Goal: Transaction & Acquisition: Purchase product/service

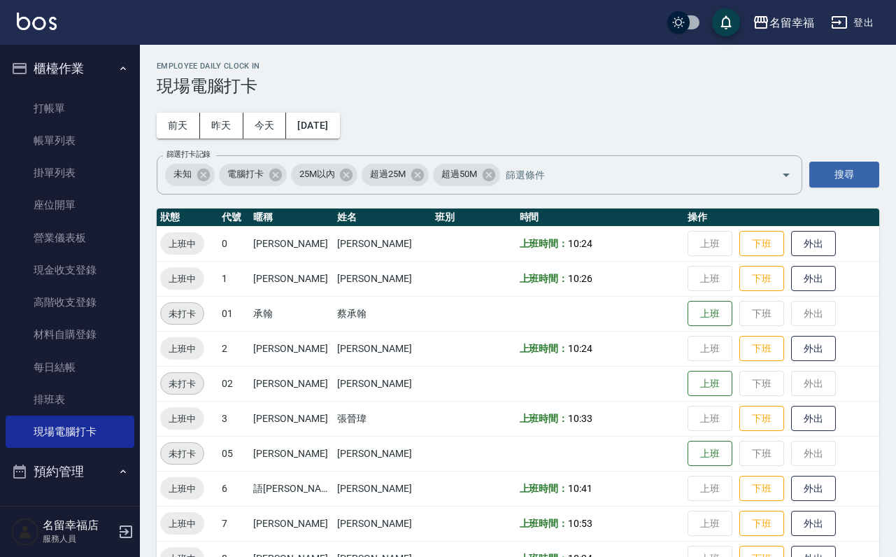
scroll to position [458, 0]
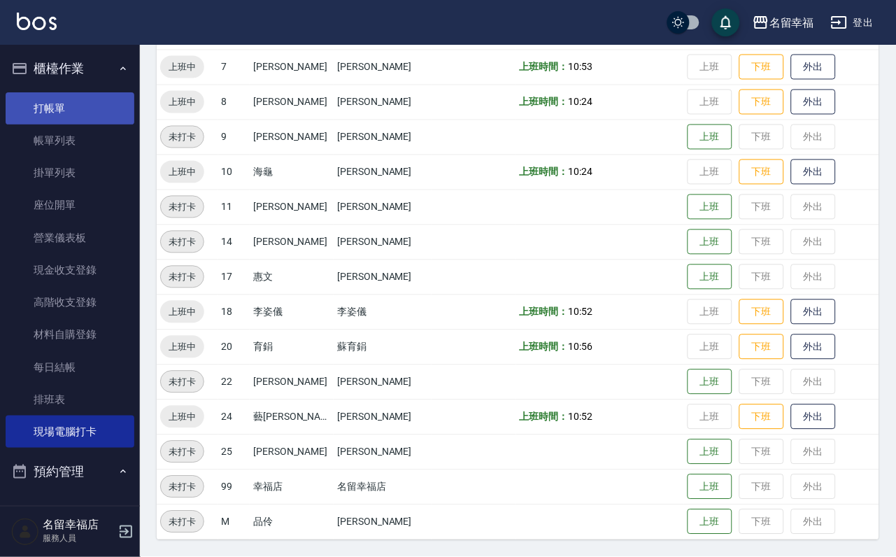
click at [81, 113] on link "打帳單" at bounding box center [70, 108] width 129 height 32
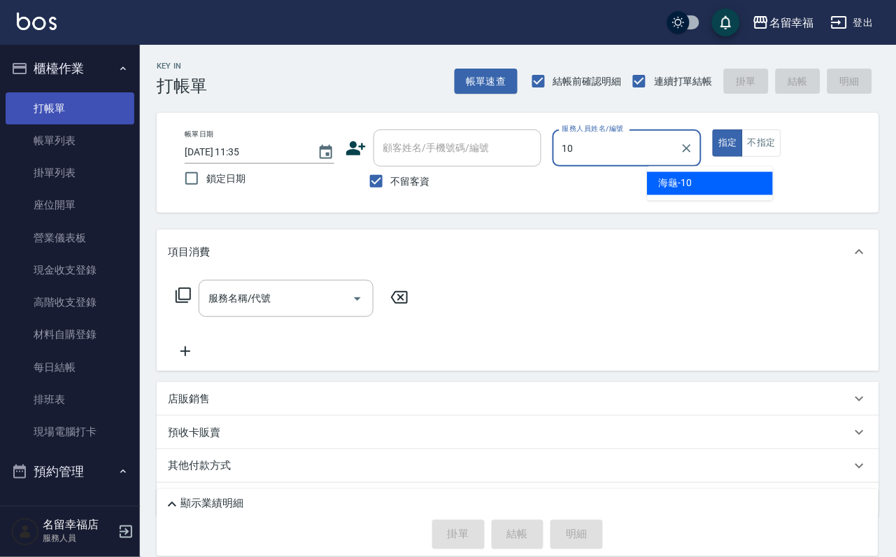
type input "海龜-10"
type button "true"
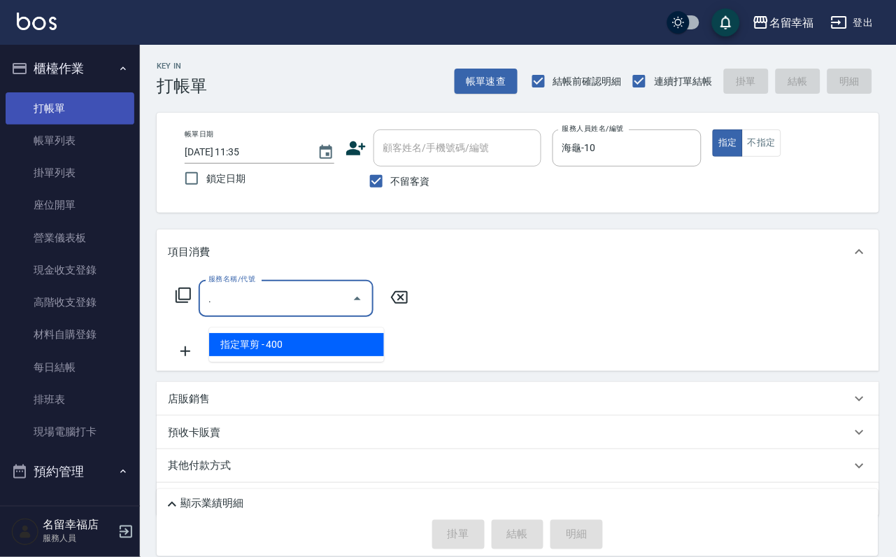
type input "PH.5髪療重建護髮(508)"
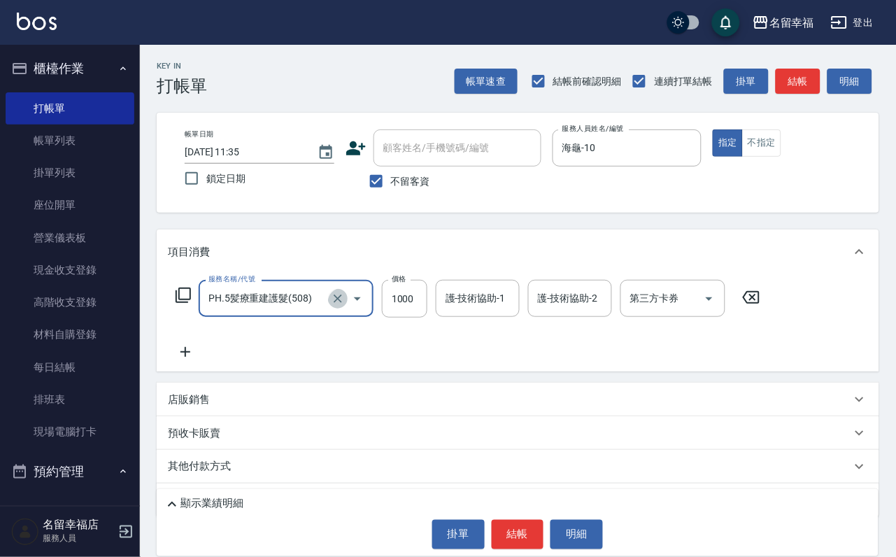
click at [339, 306] on icon "Clear" at bounding box center [338, 299] width 14 height 14
type input "1"
type input "指定單剪(203)"
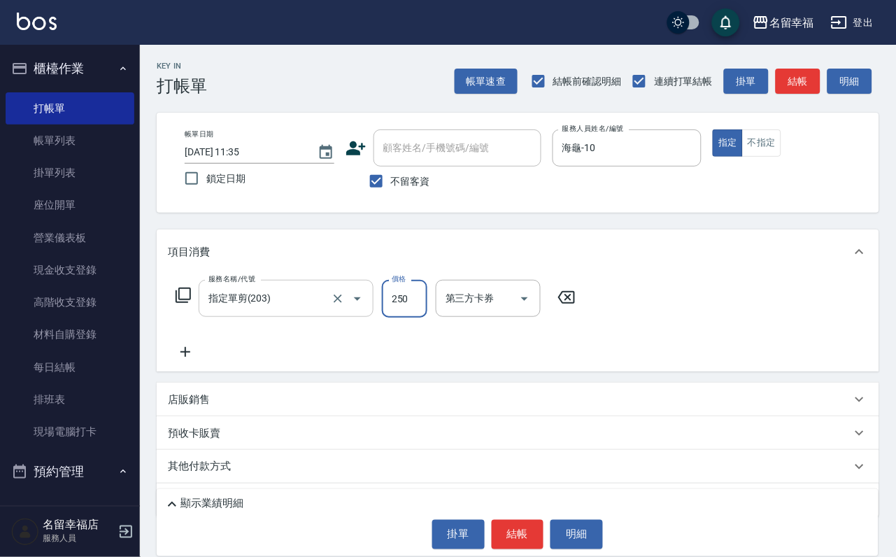
type input "250"
click at [512, 528] on button "結帳" at bounding box center [518, 534] width 52 height 29
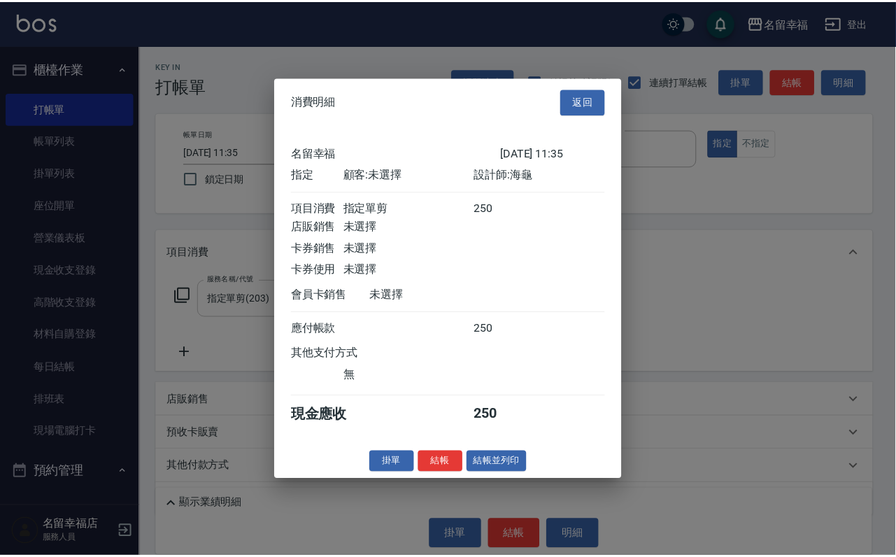
scroll to position [173, 0]
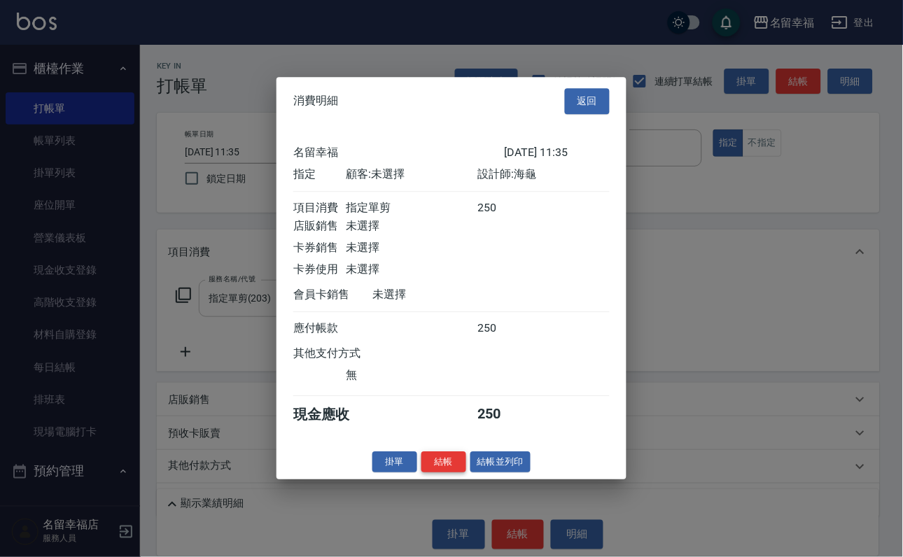
click at [440, 473] on button "結帳" at bounding box center [443, 462] width 45 height 22
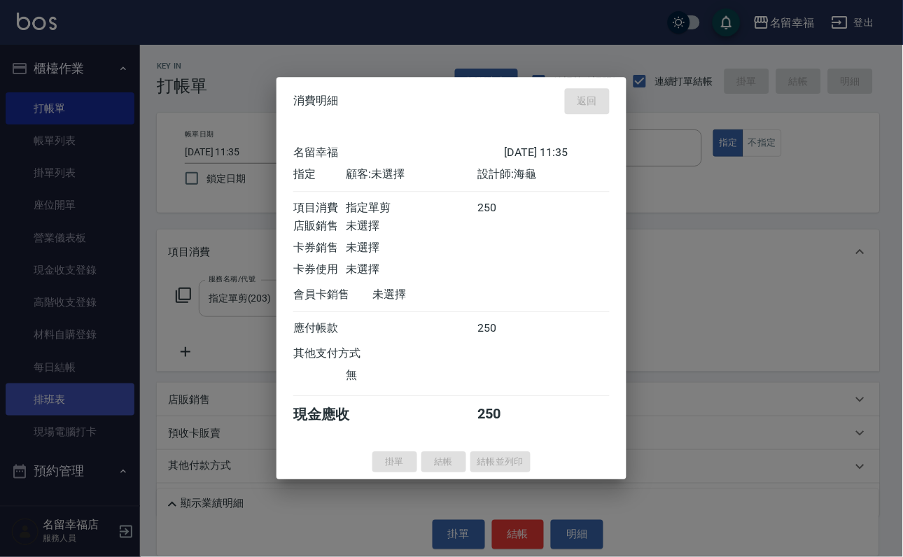
type input "[DATE] 11:36"
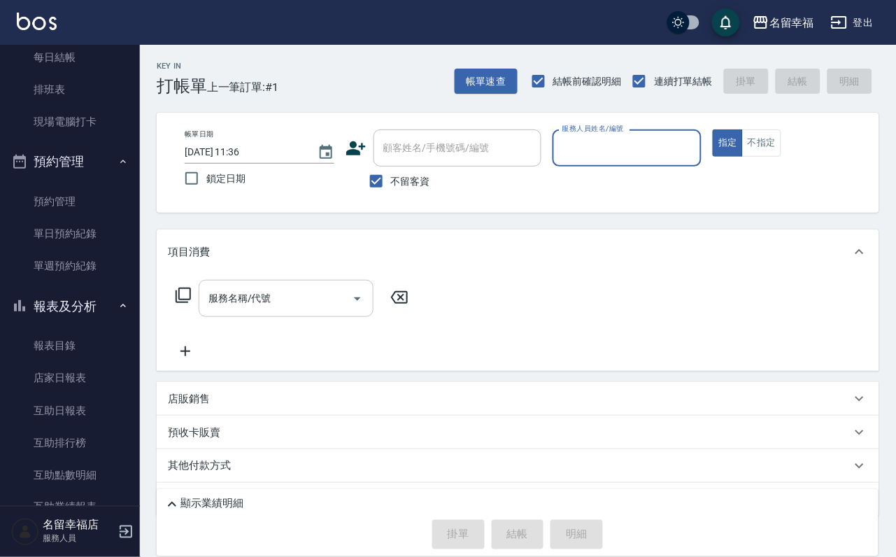
scroll to position [315, 0]
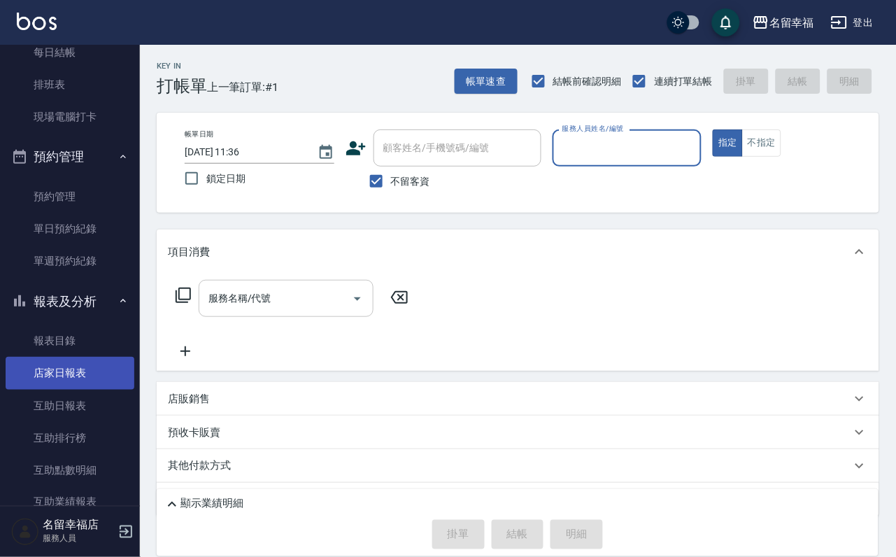
click at [71, 389] on link "店家日報表" at bounding box center [70, 373] width 129 height 32
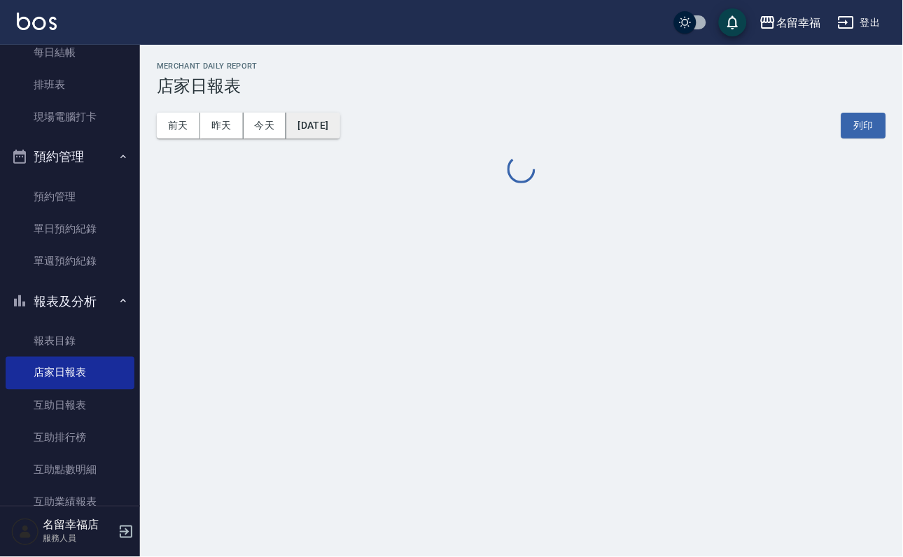
click at [339, 122] on button "[DATE]" at bounding box center [312, 126] width 53 height 26
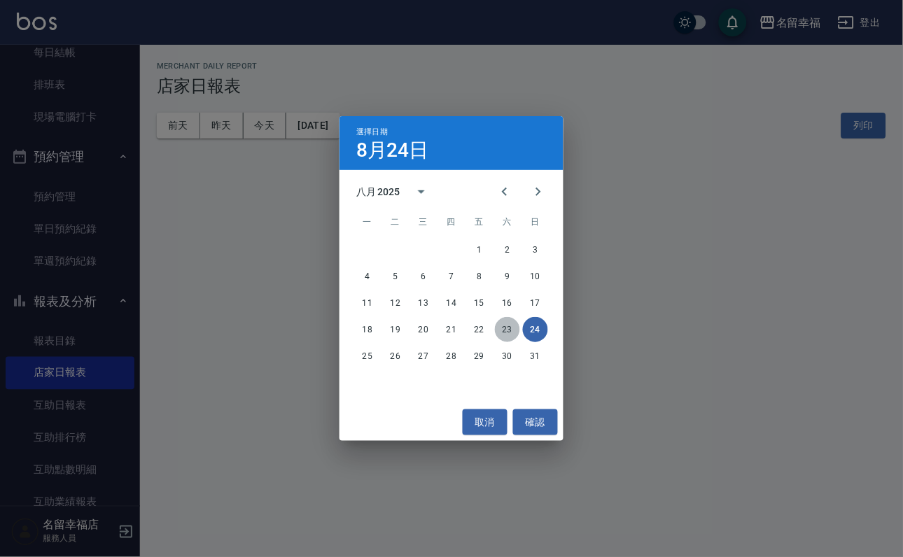
click at [507, 322] on button "23" at bounding box center [507, 329] width 25 height 25
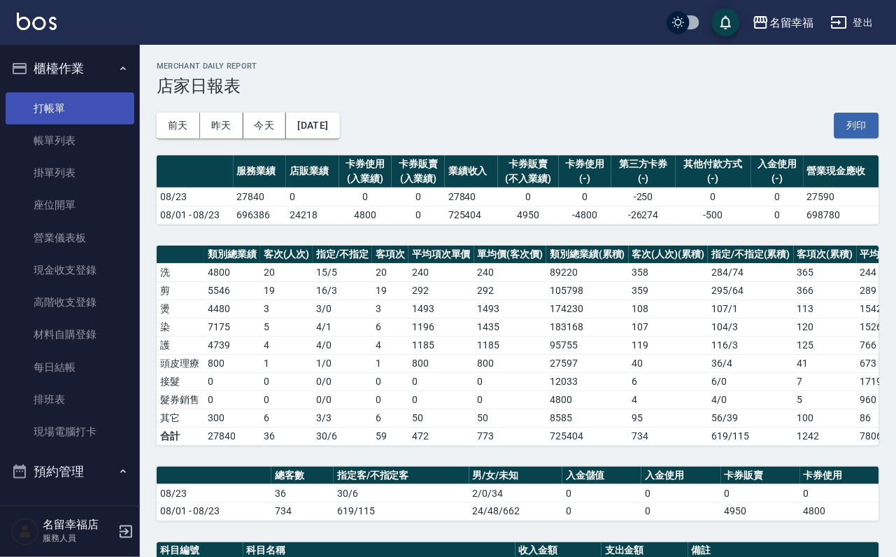
click at [76, 111] on link "打帳單" at bounding box center [70, 108] width 129 height 32
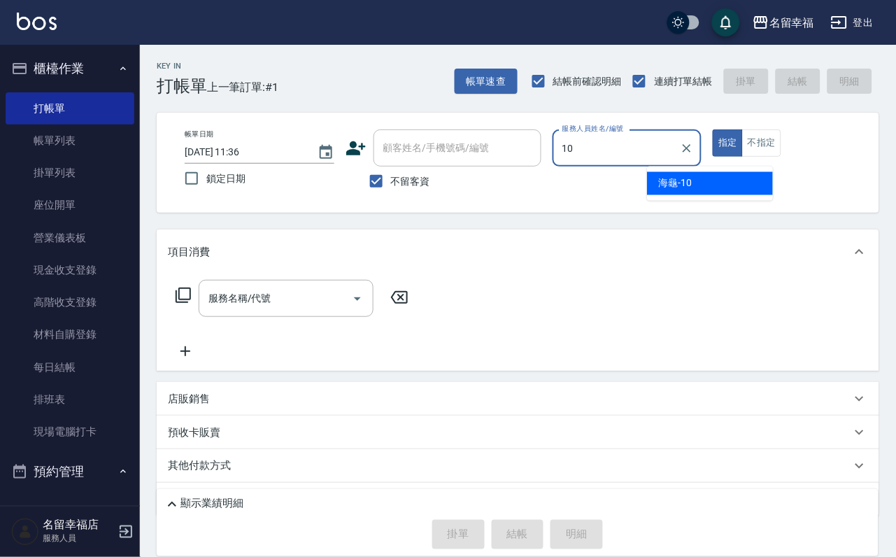
type input "海龜-10"
type button "true"
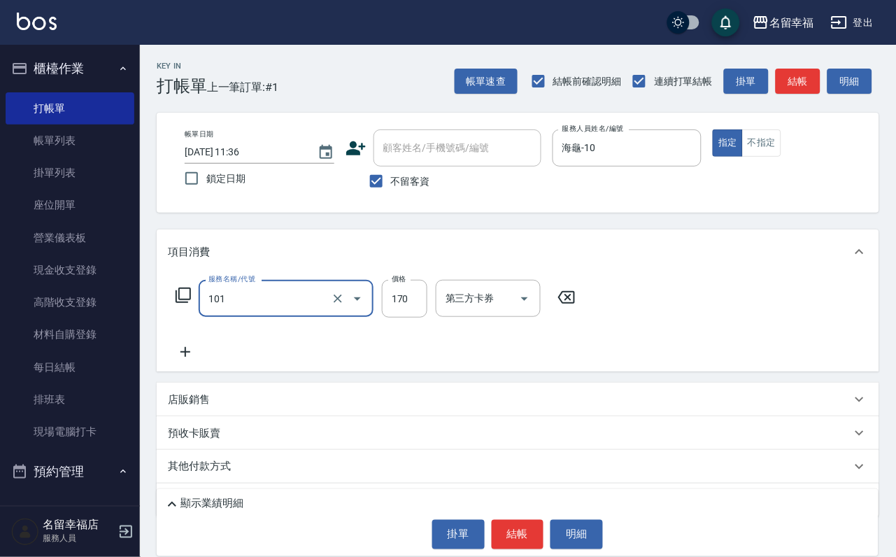
type input "洗髮(101)"
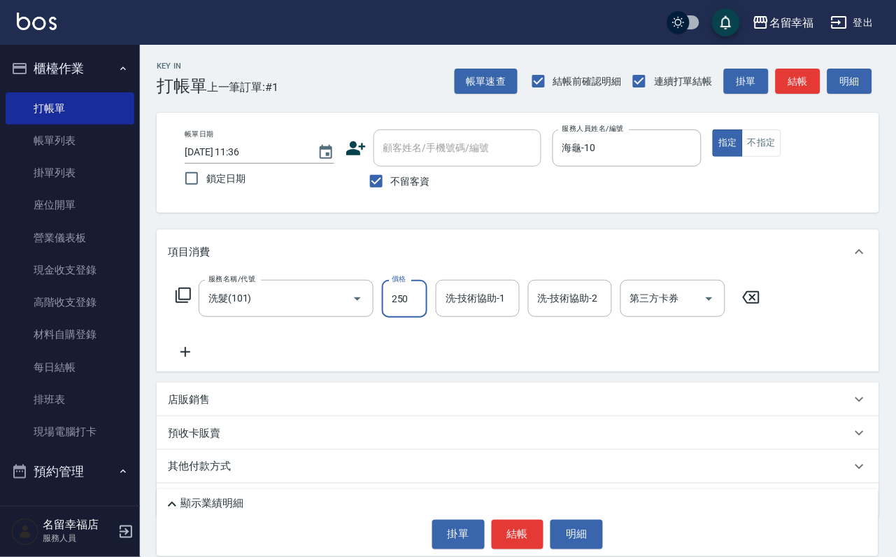
type input "250"
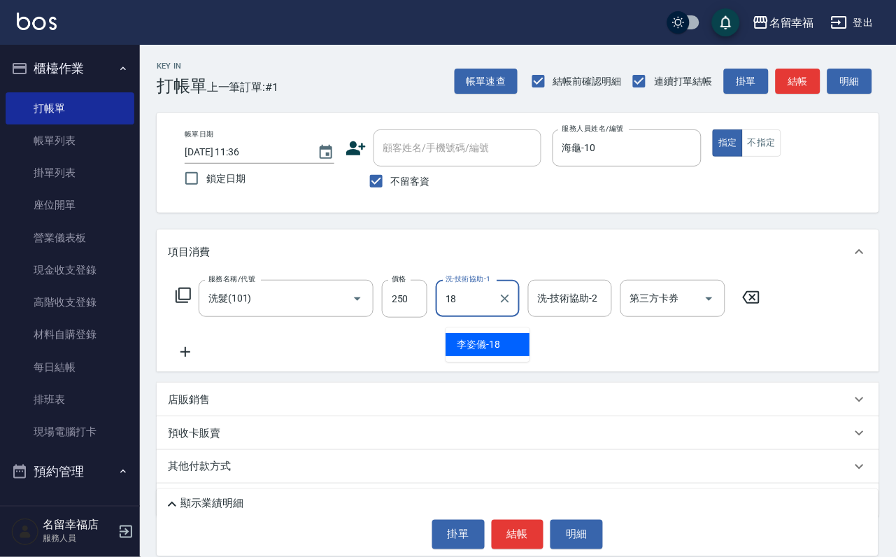
type input "[PERSON_NAME]-18"
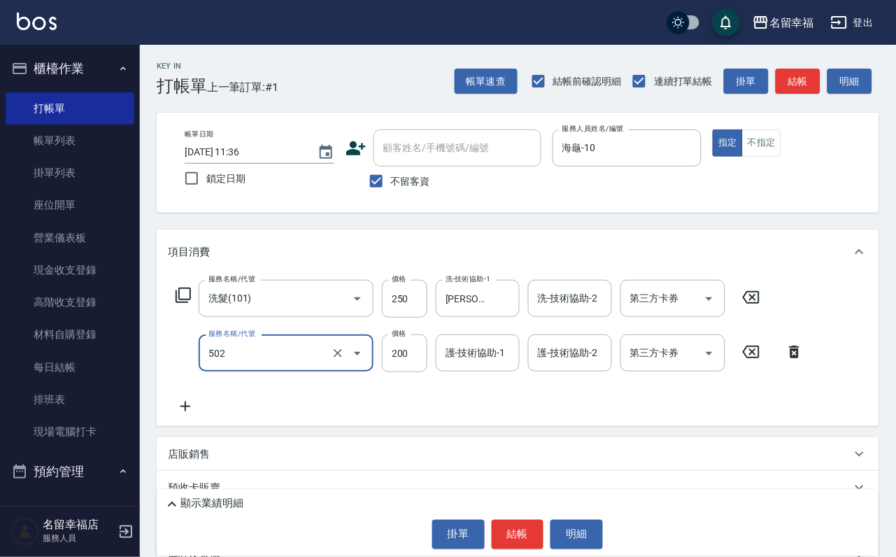
type input "自備護髮(502)"
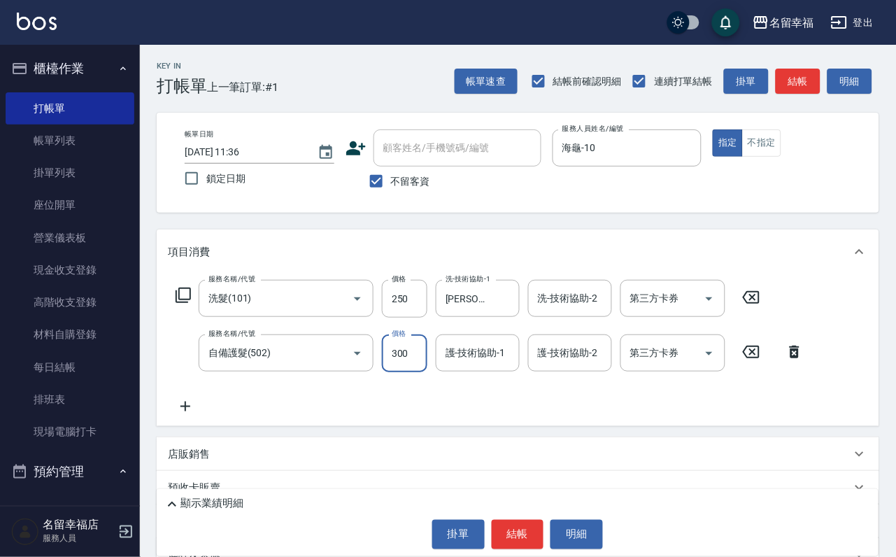
type input "300"
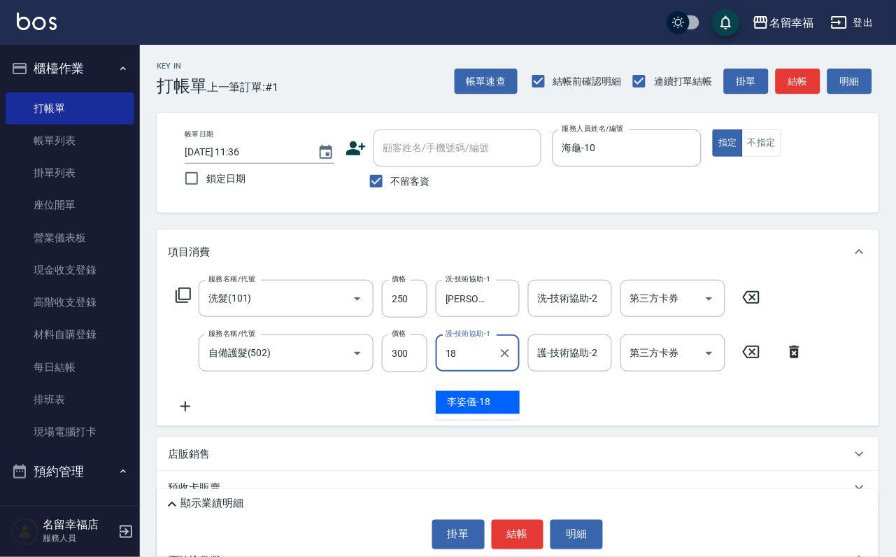
type input "[PERSON_NAME]-18"
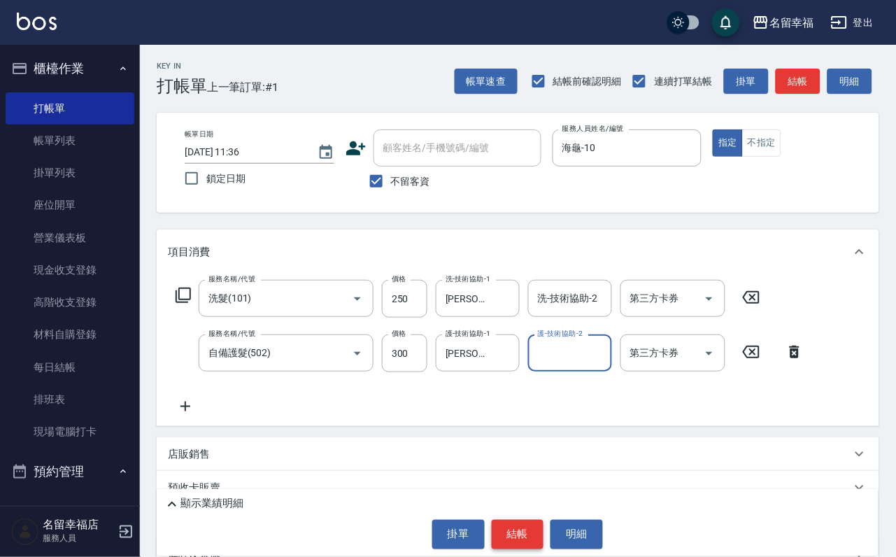
click at [515, 540] on button "結帳" at bounding box center [518, 534] width 52 height 29
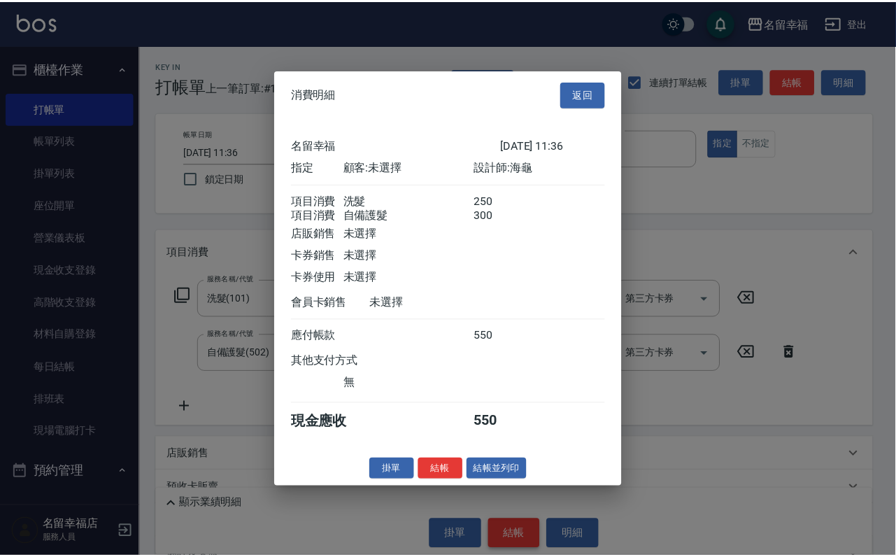
scroll to position [225, 0]
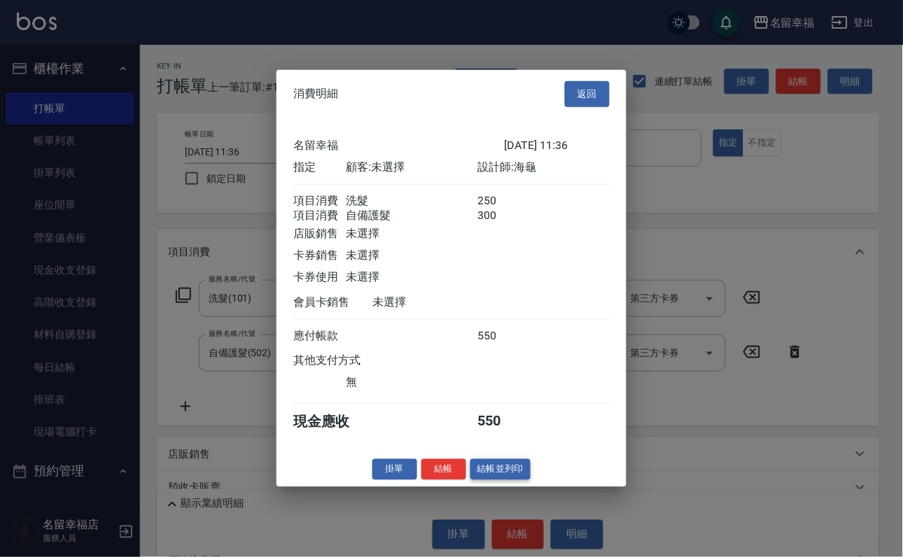
click at [511, 480] on button "結帳並列印" at bounding box center [500, 469] width 61 height 22
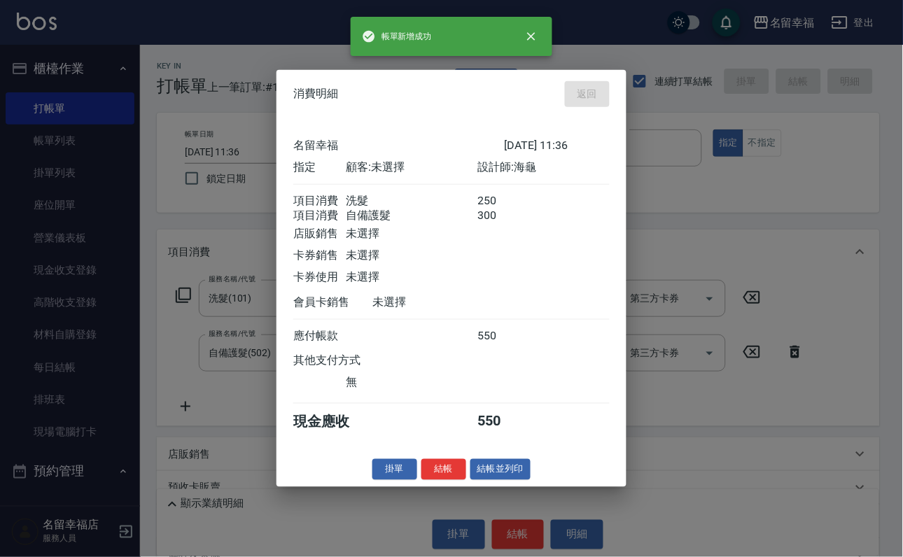
type input "[DATE] 11:58"
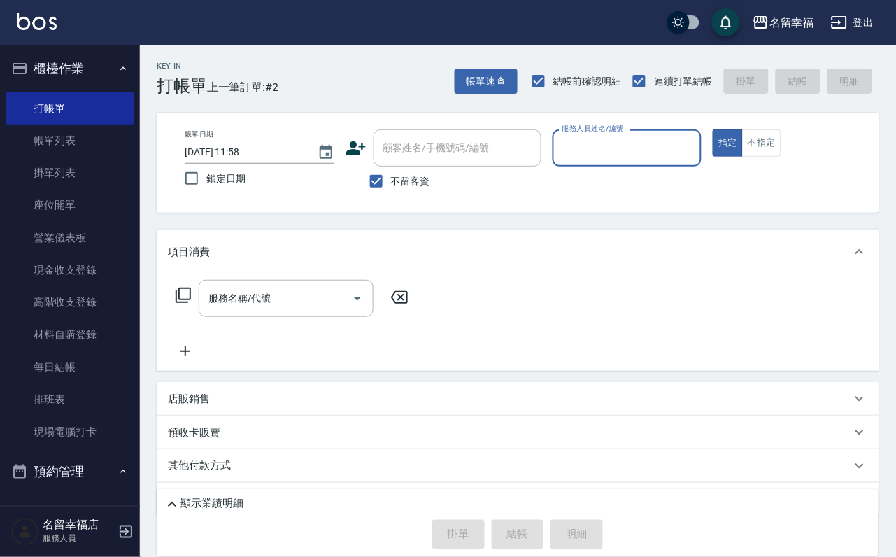
click at [696, 148] on input "服務人員姓名/編號" at bounding box center [627, 148] width 137 height 24
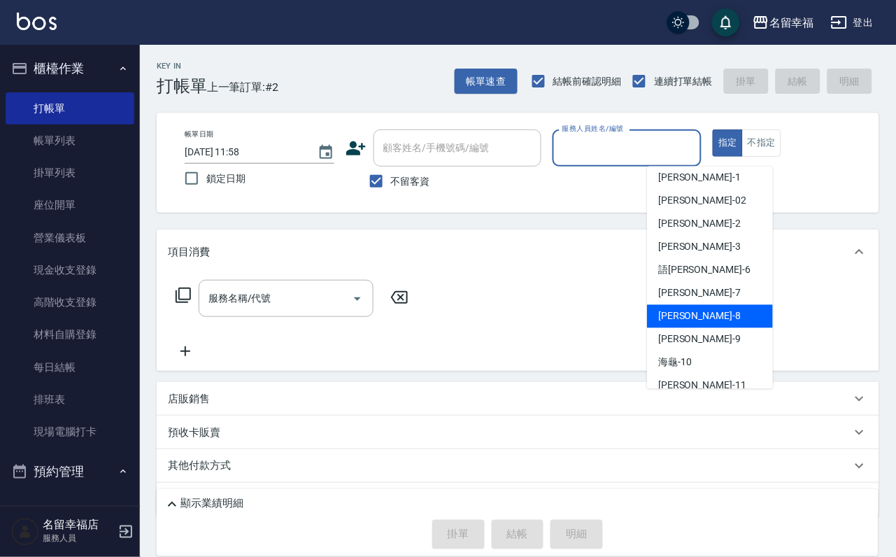
scroll to position [105, 0]
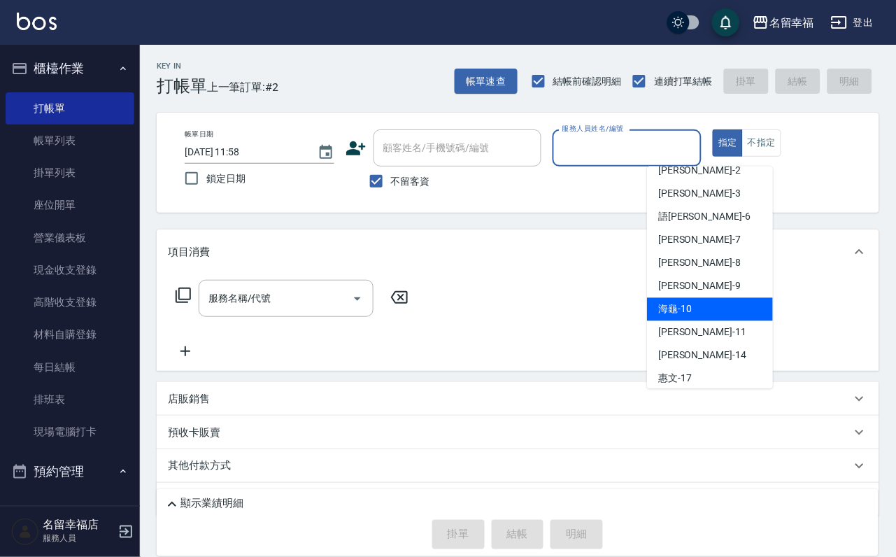
click at [704, 303] on div "海龜 -10" at bounding box center [710, 309] width 126 height 23
type input "海龜-10"
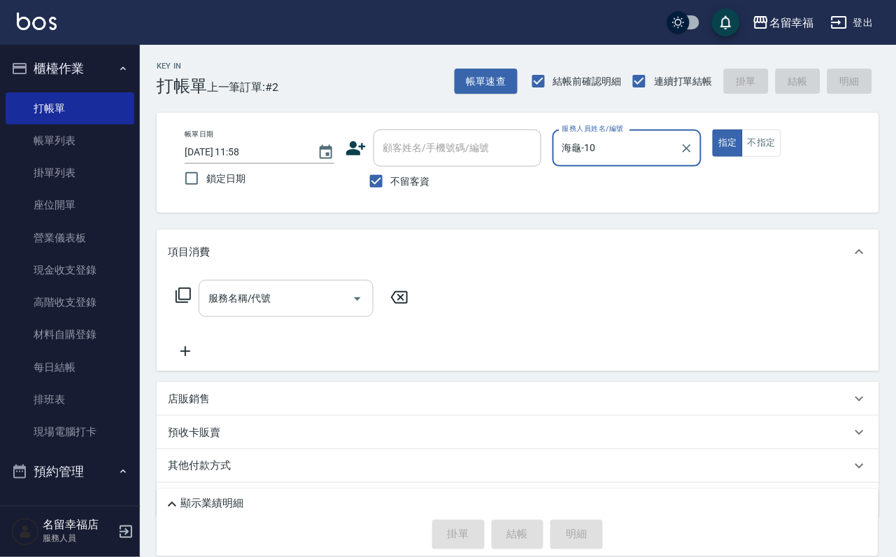
click at [309, 309] on input "服務名稱/代號" at bounding box center [275, 298] width 141 height 24
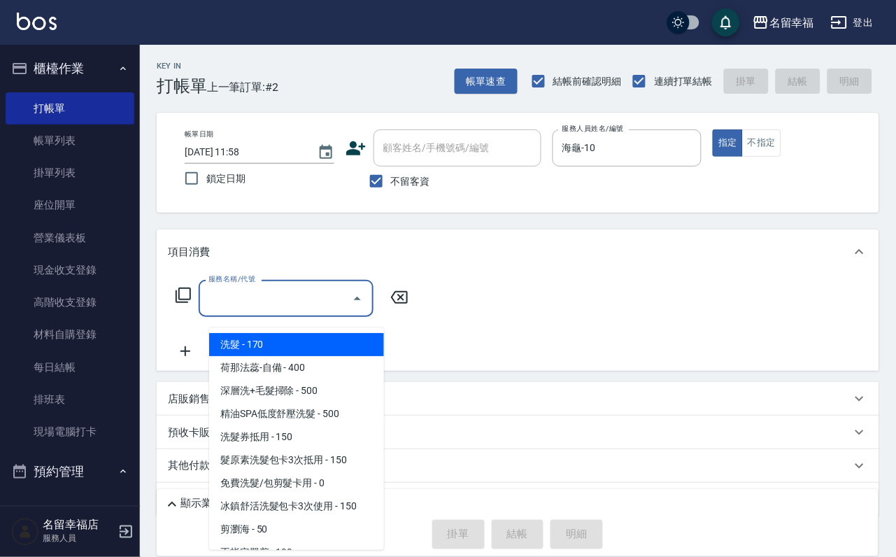
click at [353, 340] on span "洗髮 - 170" at bounding box center [296, 344] width 175 height 23
type input "洗髮(101)"
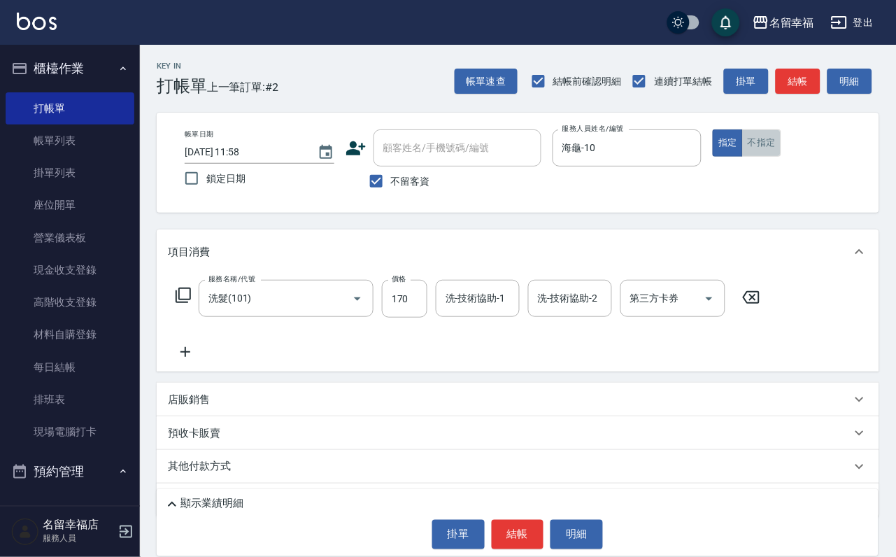
click at [782, 148] on button "不指定" at bounding box center [761, 142] width 39 height 27
click at [409, 308] on input "170" at bounding box center [404, 299] width 45 height 38
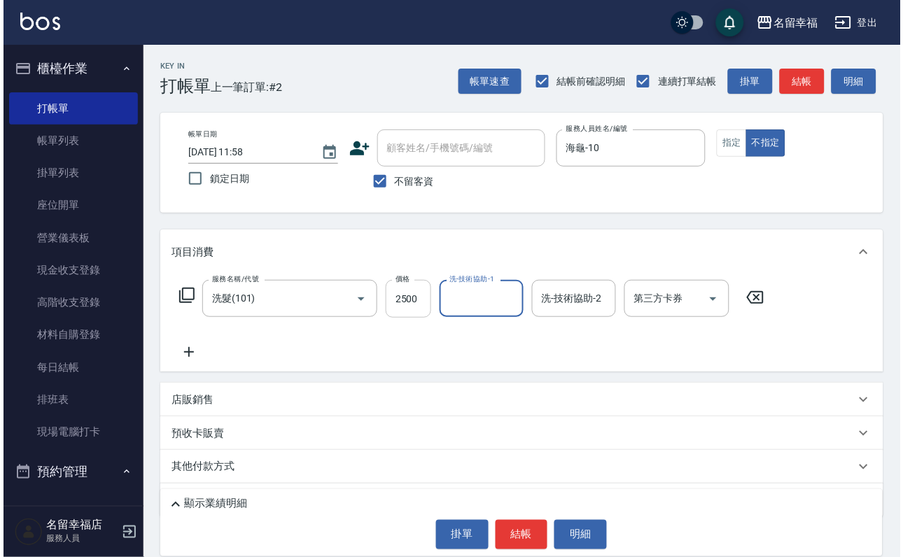
scroll to position [0, 0]
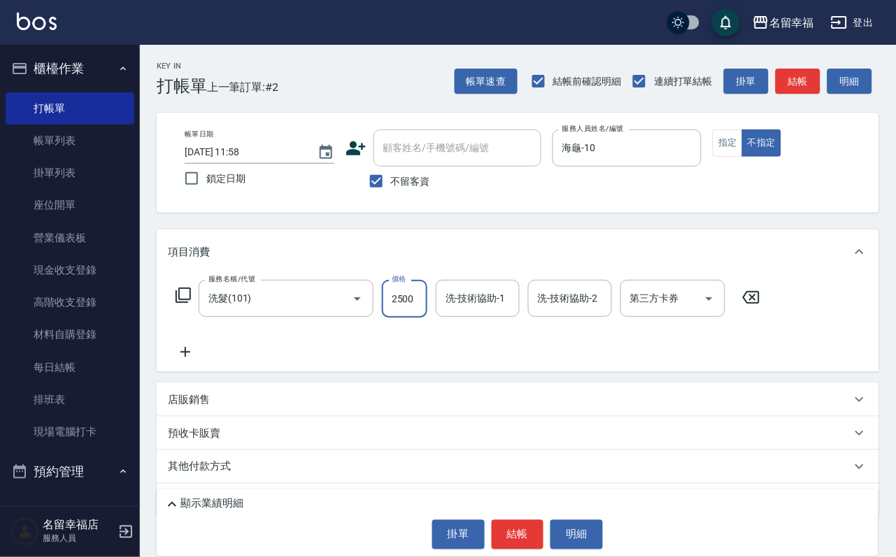
click at [428, 311] on input "2500" at bounding box center [404, 299] width 45 height 38
type input "250"
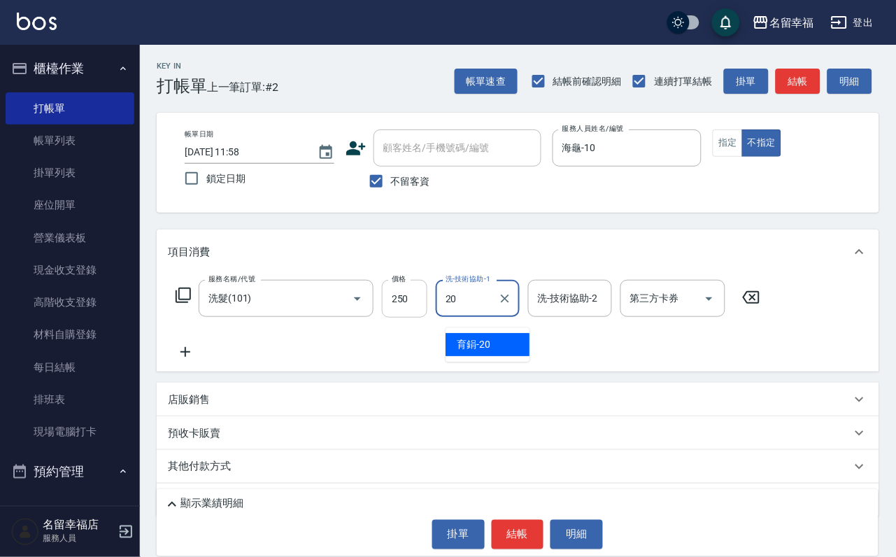
type input "育鋗-20"
click at [187, 302] on icon at bounding box center [183, 295] width 17 height 17
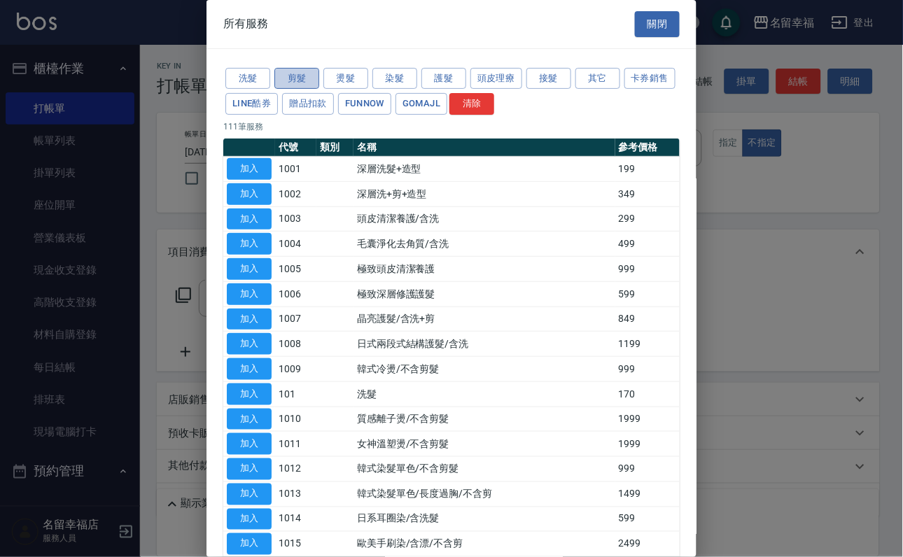
click at [297, 82] on button "剪髮" at bounding box center [296, 79] width 45 height 22
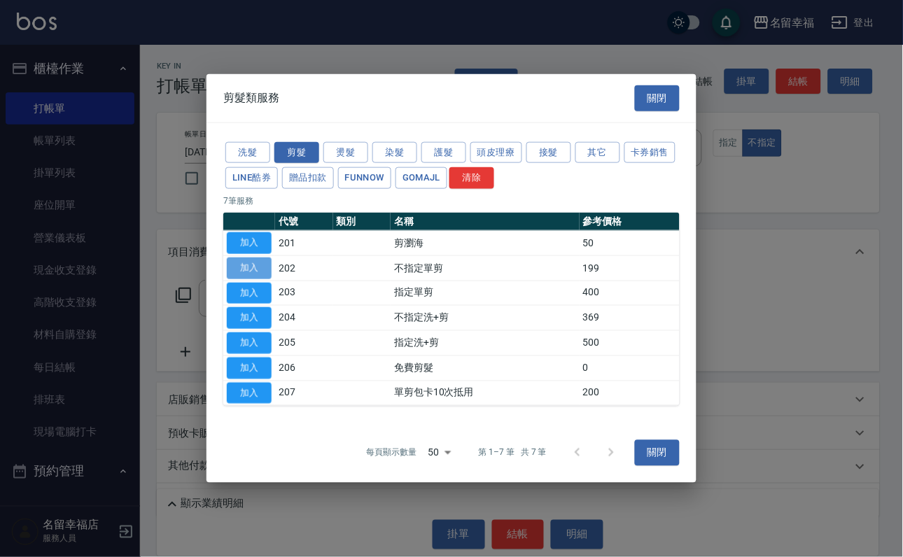
click at [253, 258] on button "加入" at bounding box center [249, 269] width 45 height 22
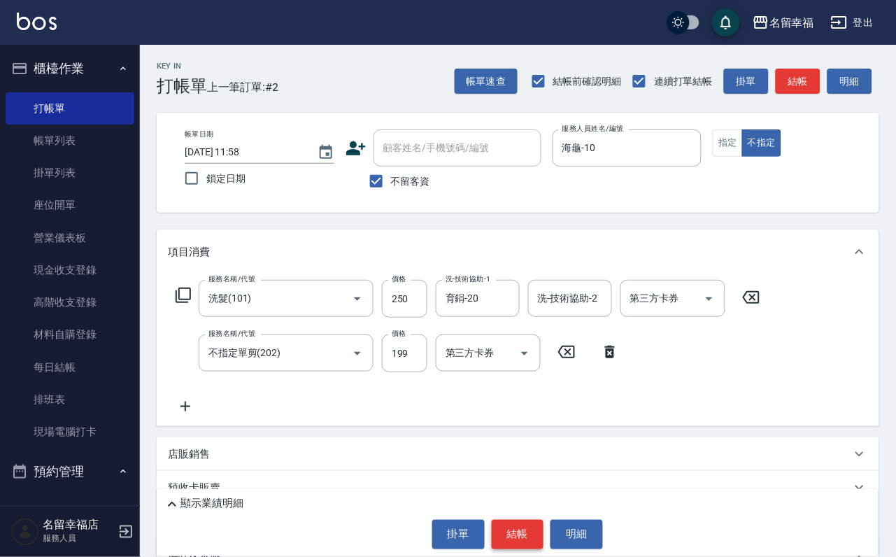
click at [507, 521] on button "結帳" at bounding box center [518, 534] width 52 height 29
click at [510, 528] on button "結帳" at bounding box center [518, 534] width 52 height 29
click at [537, 520] on button "結帳" at bounding box center [518, 534] width 52 height 29
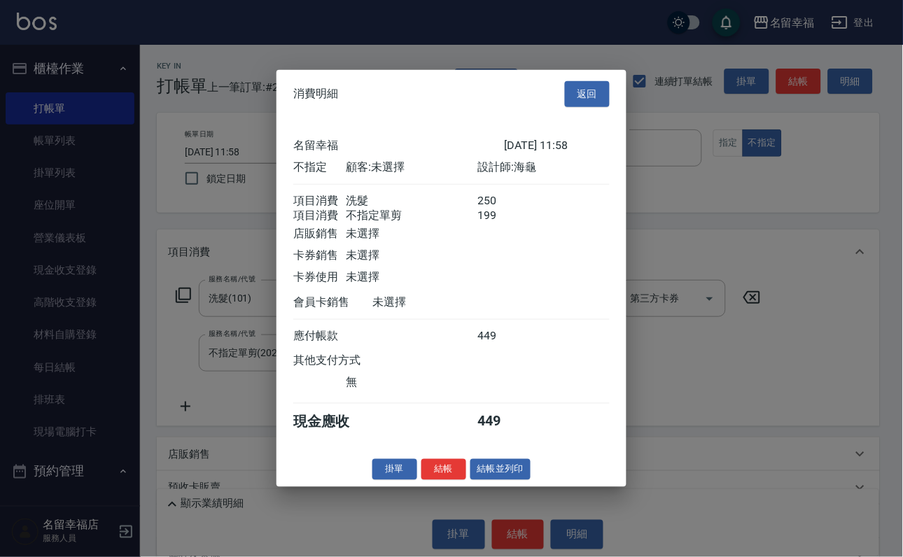
click at [537, 309] on div at bounding box center [530, 302] width 52 height 15
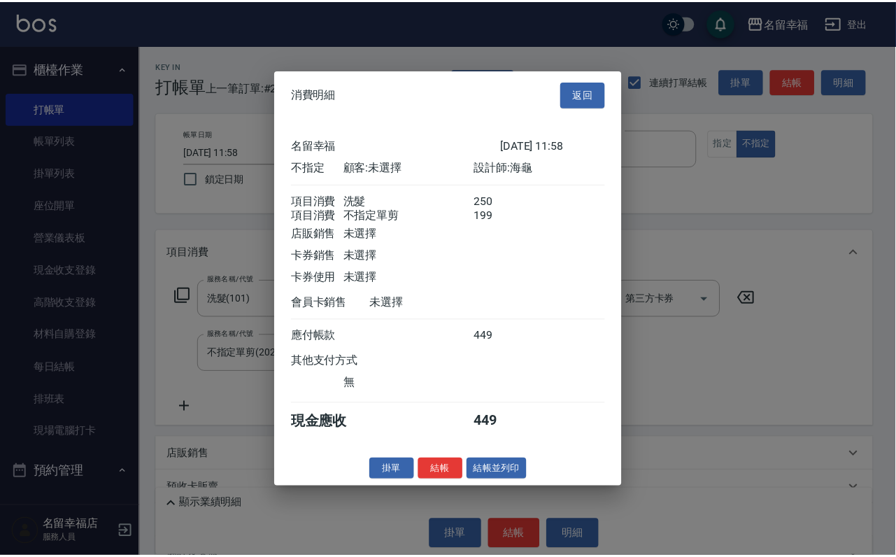
scroll to position [251, 0]
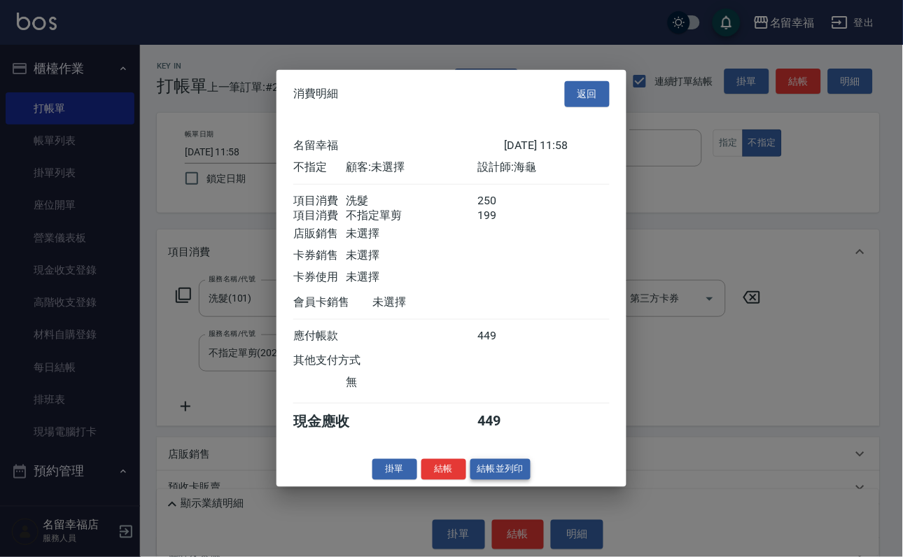
click at [503, 480] on button "結帳並列印" at bounding box center [500, 469] width 61 height 22
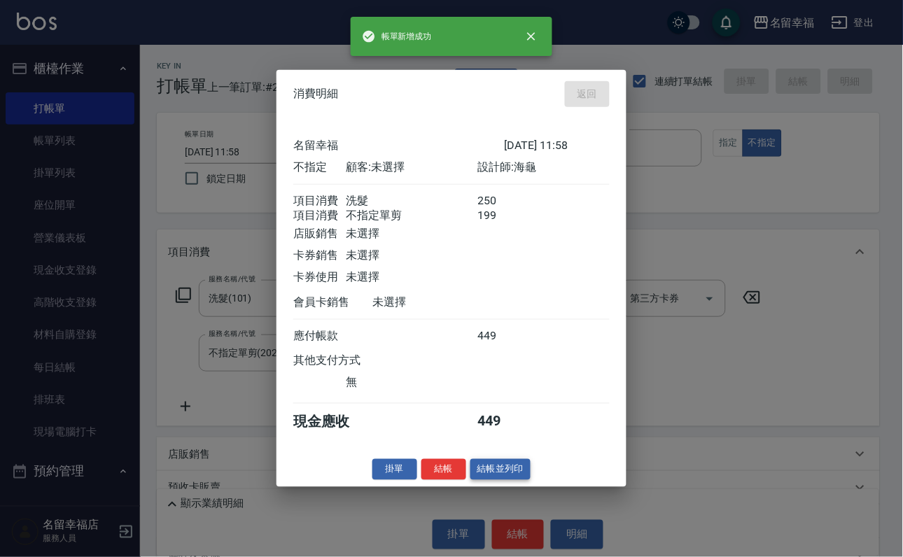
type input "[DATE] 12:12"
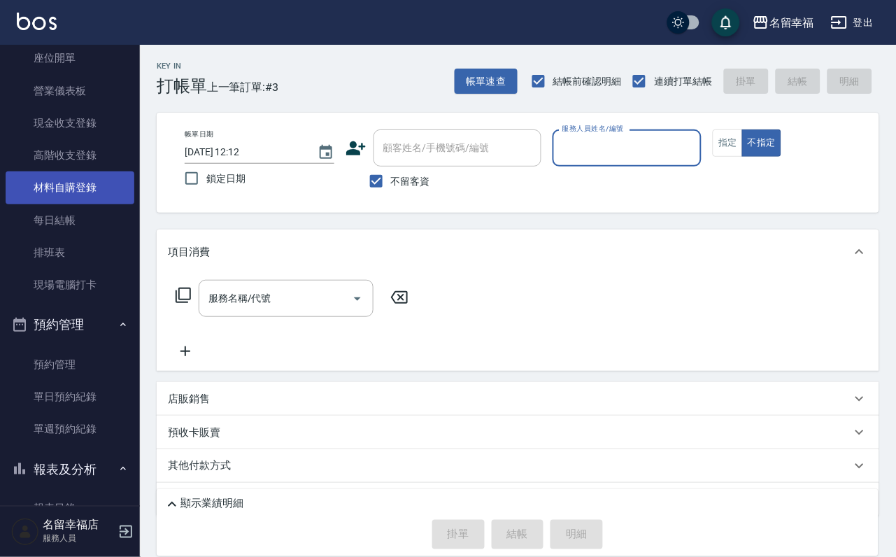
scroll to position [420, 0]
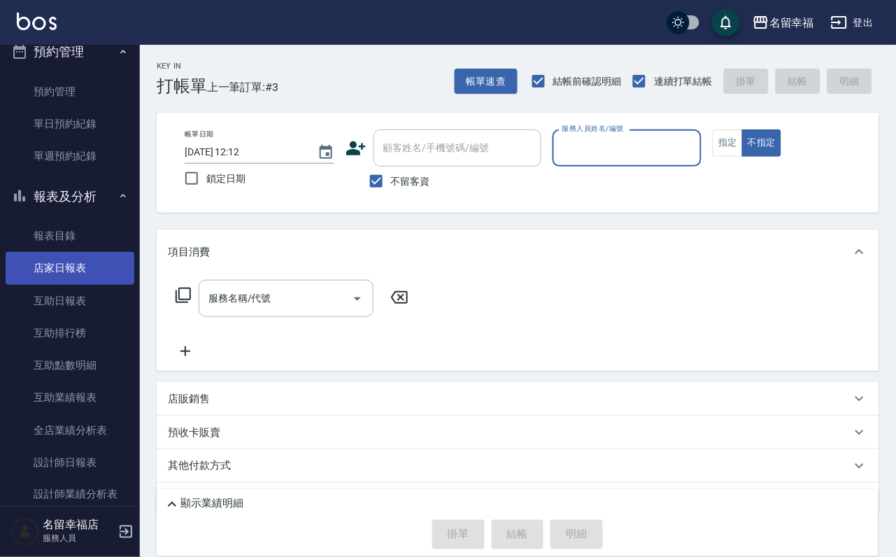
click at [77, 284] on link "店家日報表" at bounding box center [70, 268] width 129 height 32
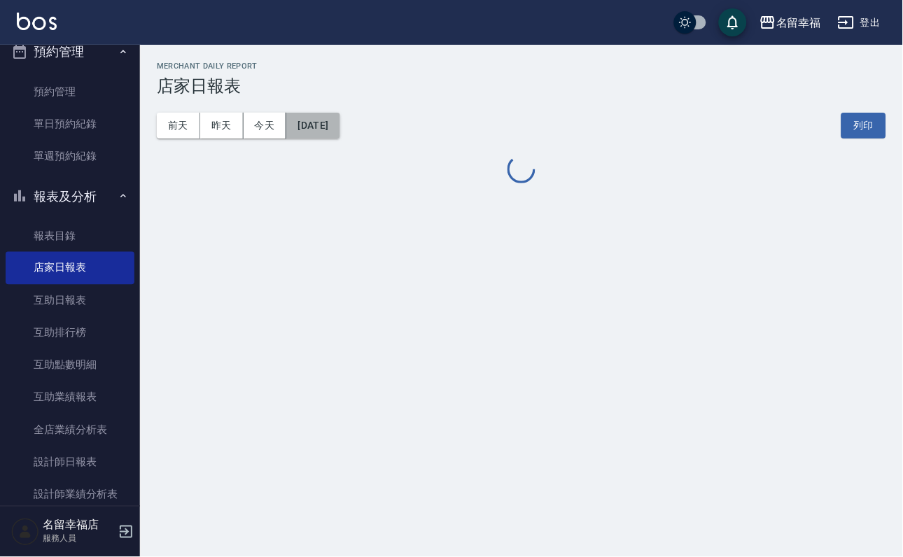
click at [335, 127] on button "[DATE]" at bounding box center [312, 126] width 53 height 26
click at [330, 117] on button "[DATE]" at bounding box center [312, 126] width 53 height 26
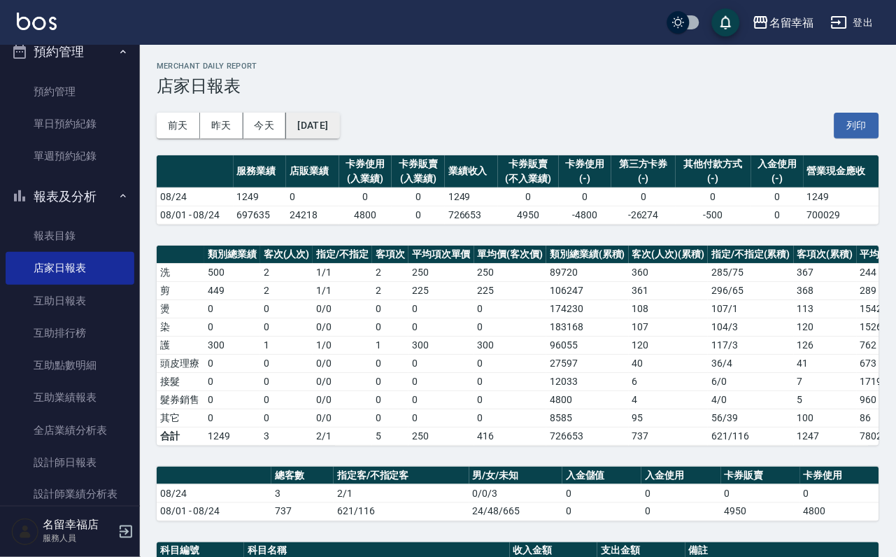
click at [339, 129] on button "[DATE]" at bounding box center [312, 126] width 53 height 26
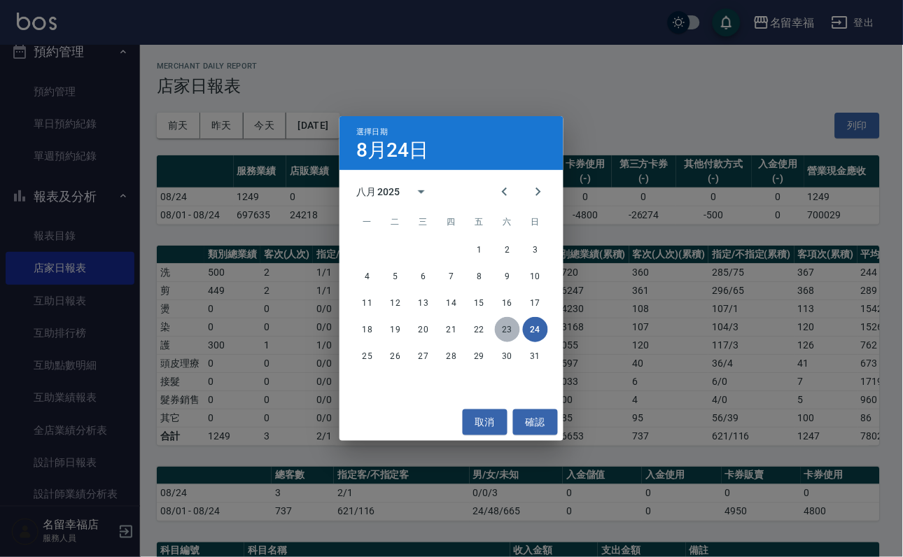
click at [500, 327] on button "23" at bounding box center [507, 329] width 25 height 25
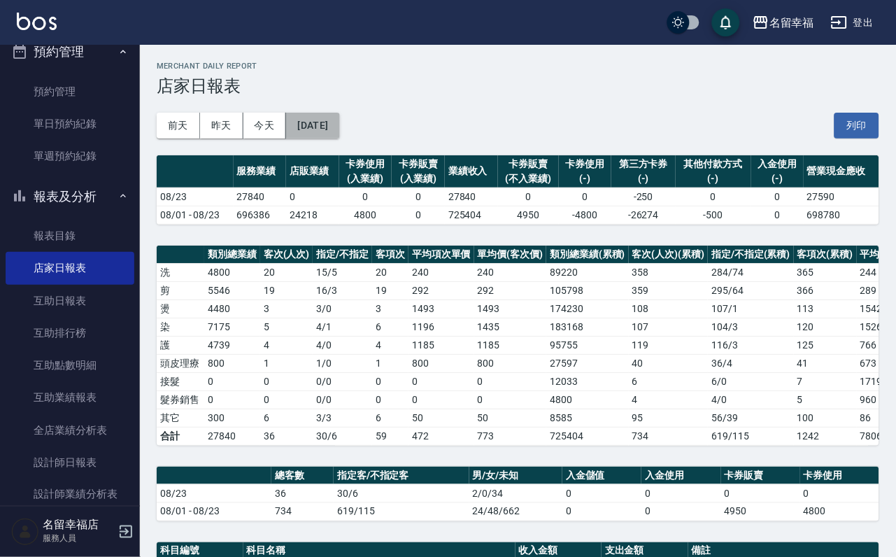
click at [339, 130] on button "[DATE]" at bounding box center [312, 126] width 53 height 26
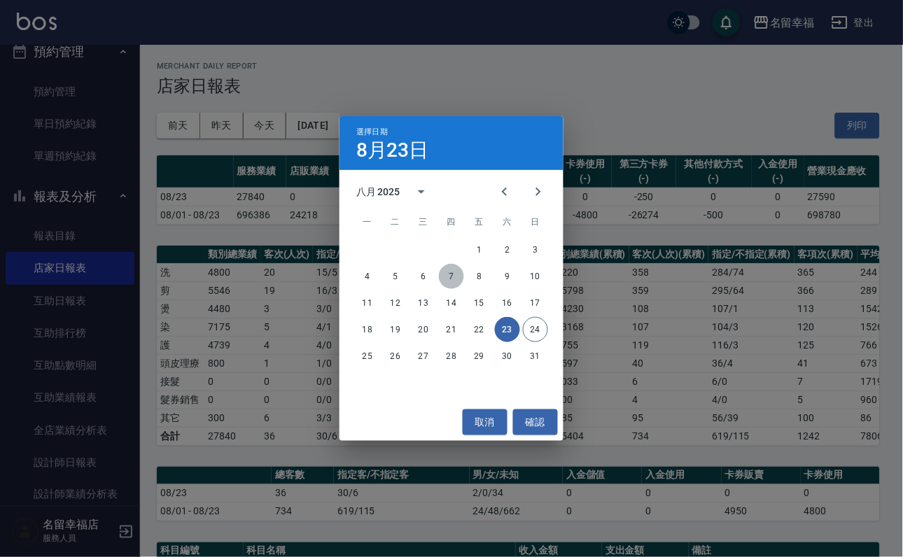
click at [449, 271] on button "7" at bounding box center [451, 276] width 25 height 25
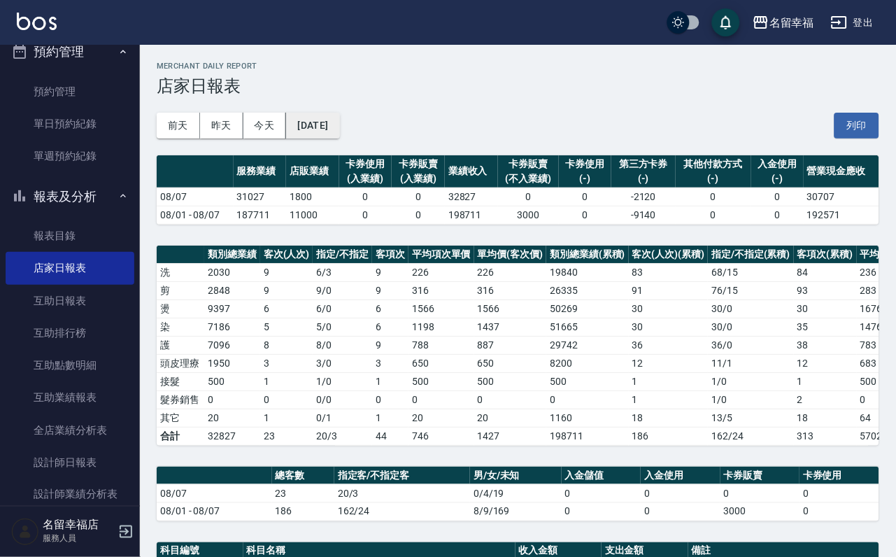
click at [339, 134] on button "[DATE]" at bounding box center [312, 126] width 53 height 26
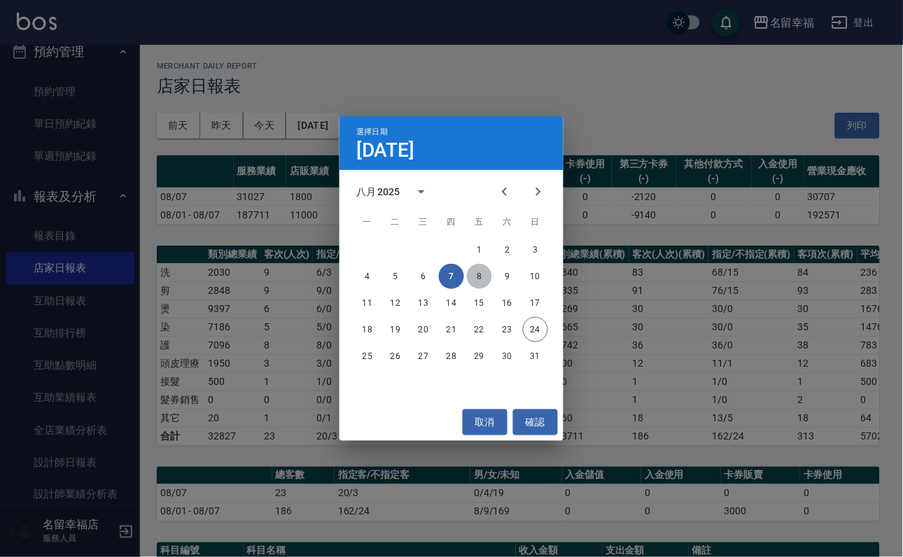
click at [472, 274] on button "8" at bounding box center [479, 276] width 25 height 25
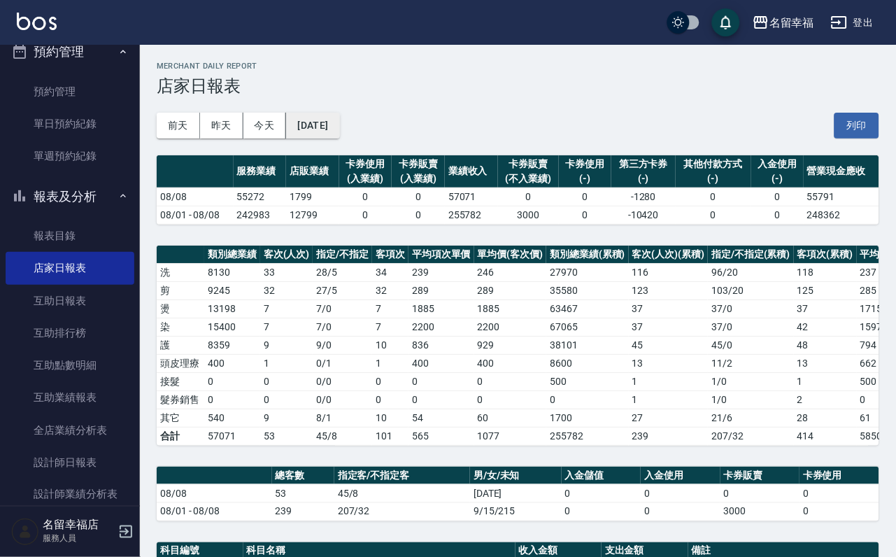
click at [339, 133] on button "[DATE]" at bounding box center [312, 126] width 53 height 26
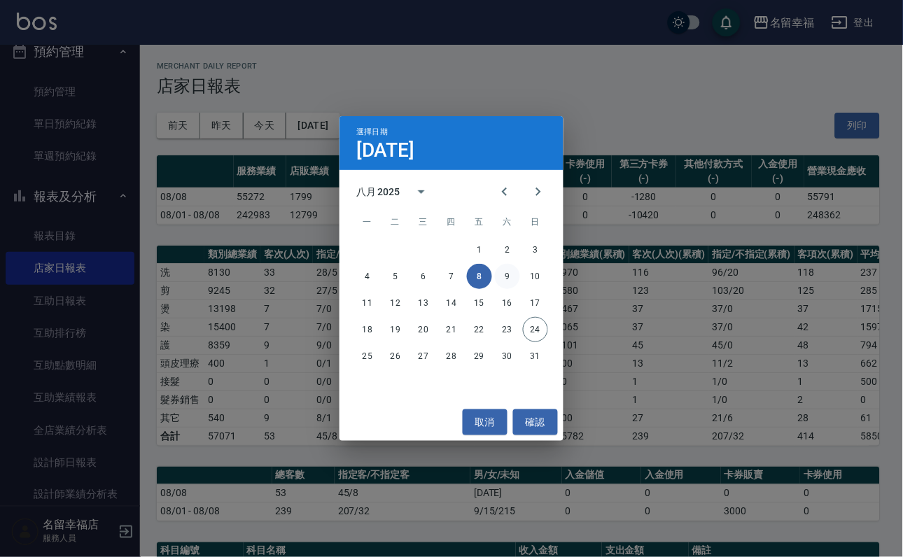
click at [509, 272] on button "9" at bounding box center [507, 276] width 25 height 25
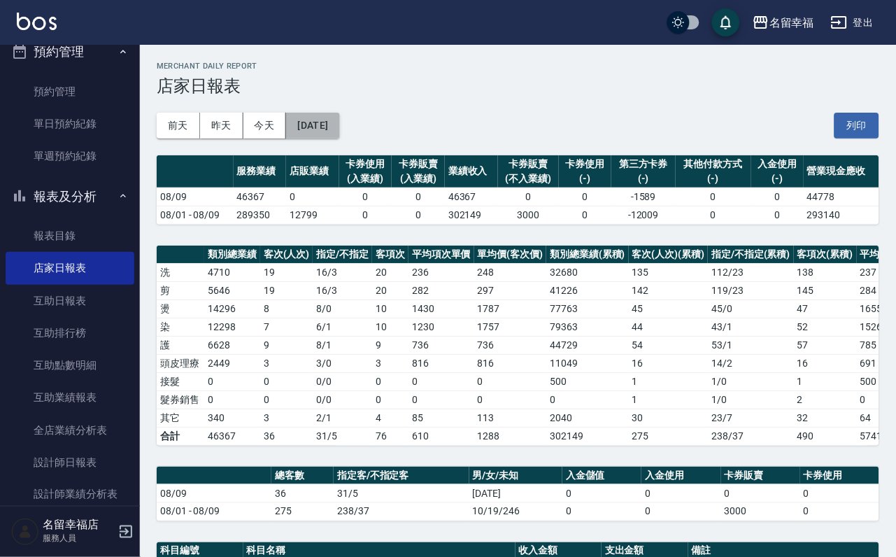
click at [339, 137] on button "[DATE]" at bounding box center [312, 126] width 53 height 26
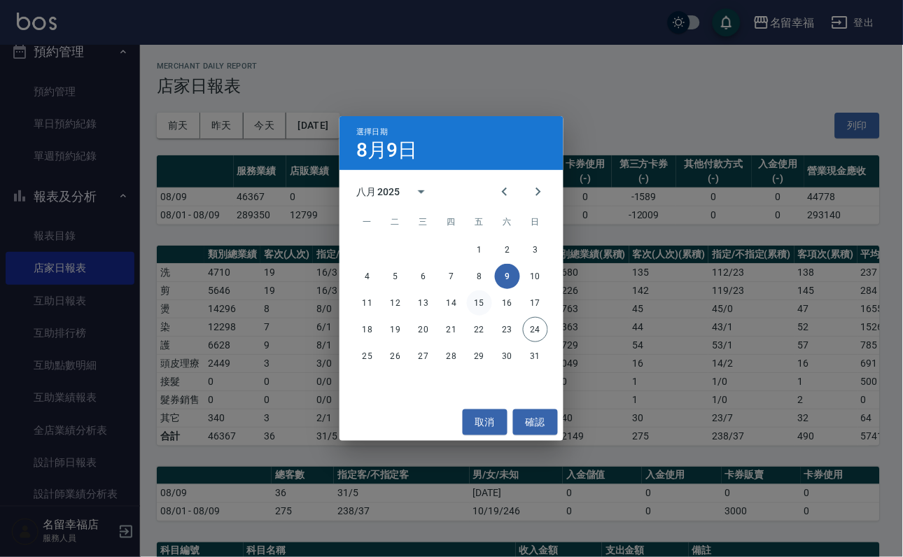
click at [479, 295] on button "15" at bounding box center [479, 302] width 25 height 25
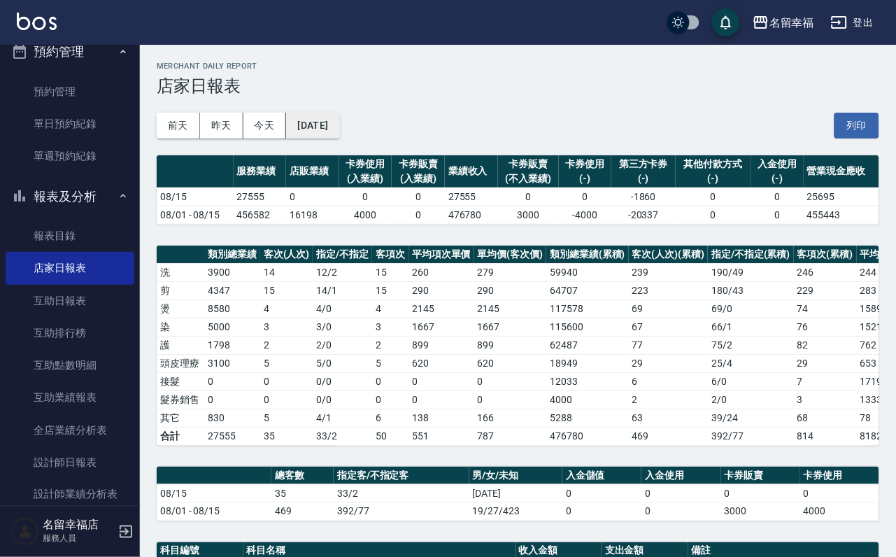
click at [339, 131] on button "[DATE]" at bounding box center [312, 126] width 53 height 26
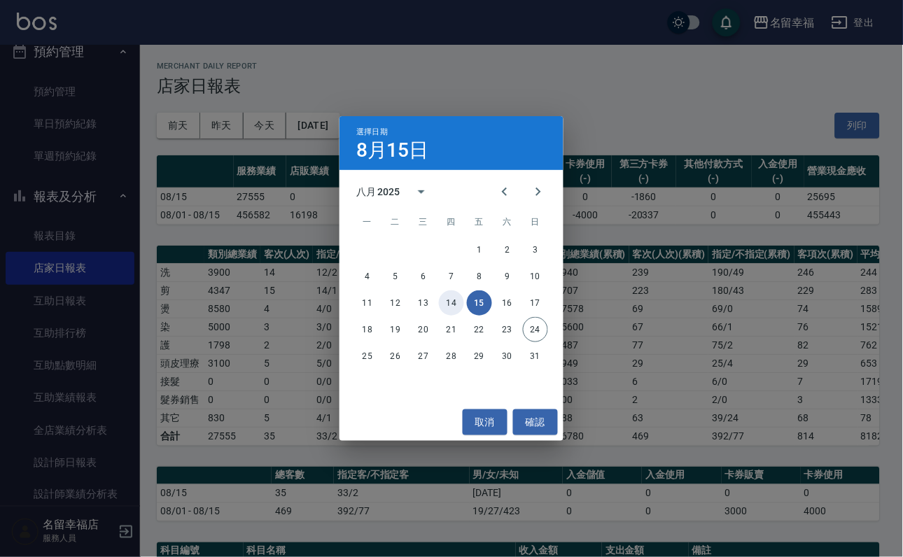
click at [451, 297] on button "14" at bounding box center [451, 302] width 25 height 25
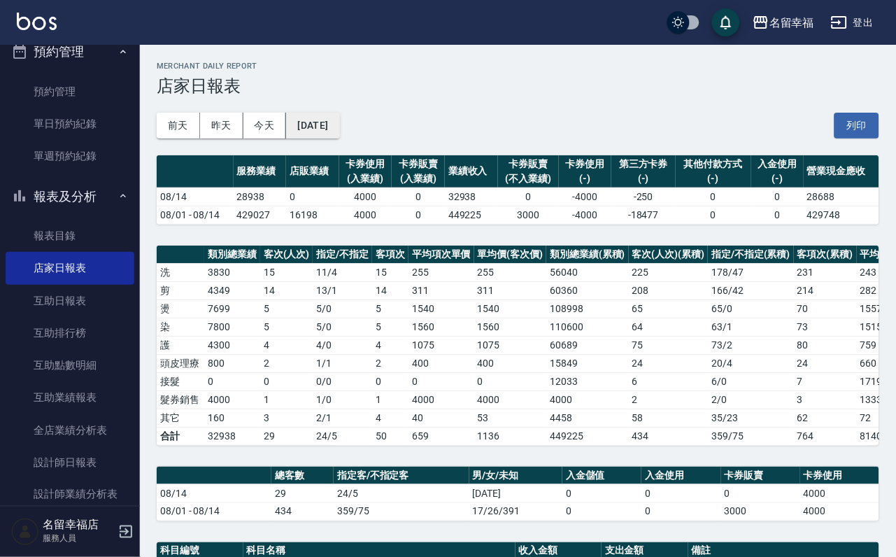
click at [339, 131] on button "[DATE]" at bounding box center [312, 126] width 53 height 26
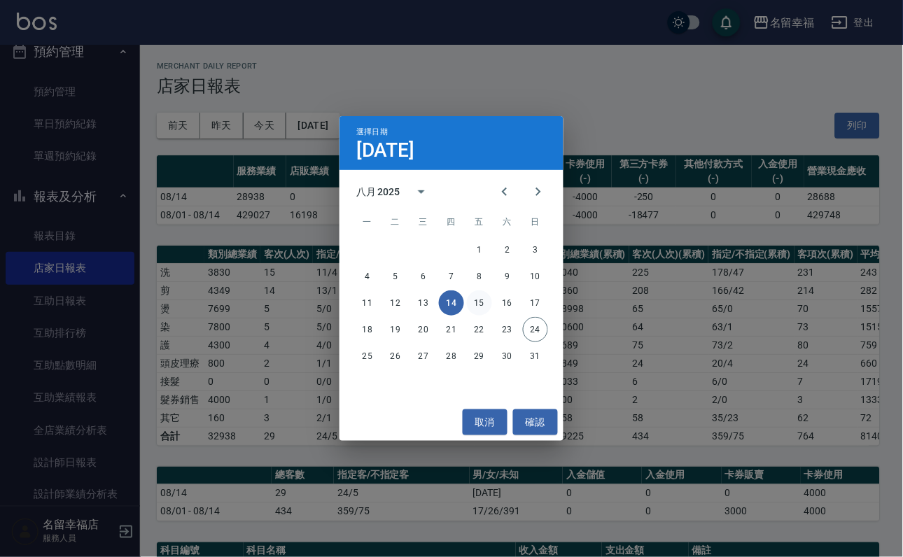
click at [476, 292] on button "15" at bounding box center [479, 302] width 25 height 25
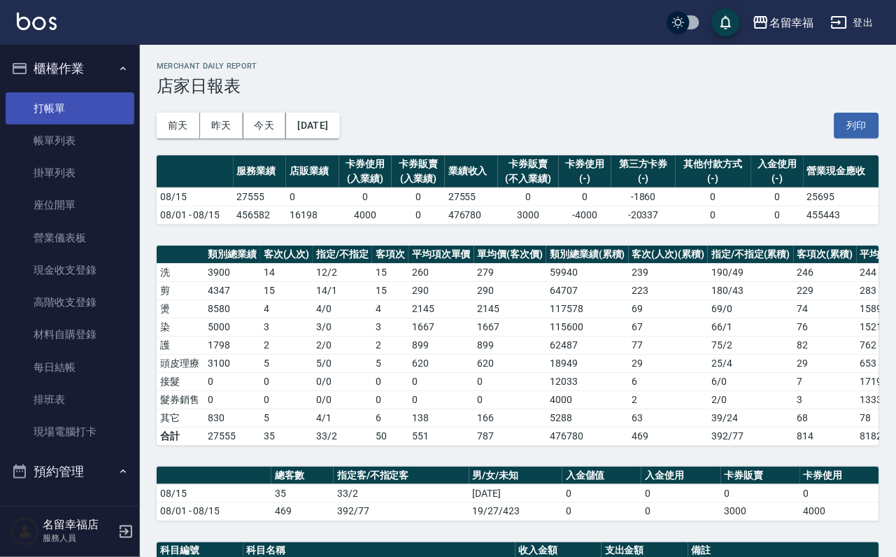
click at [68, 116] on link "打帳單" at bounding box center [70, 108] width 129 height 32
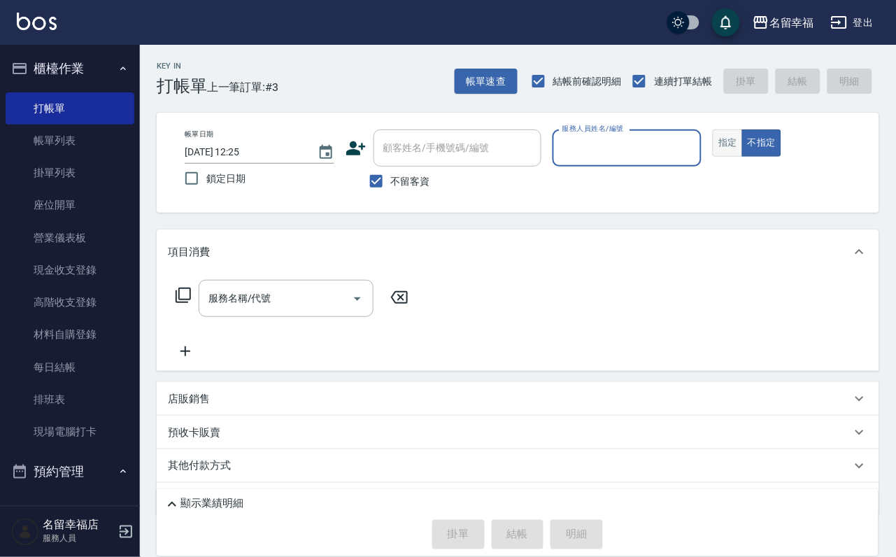
click at [743, 156] on button "指定" at bounding box center [728, 142] width 30 height 27
